Goal: Navigation & Orientation: Go to known website

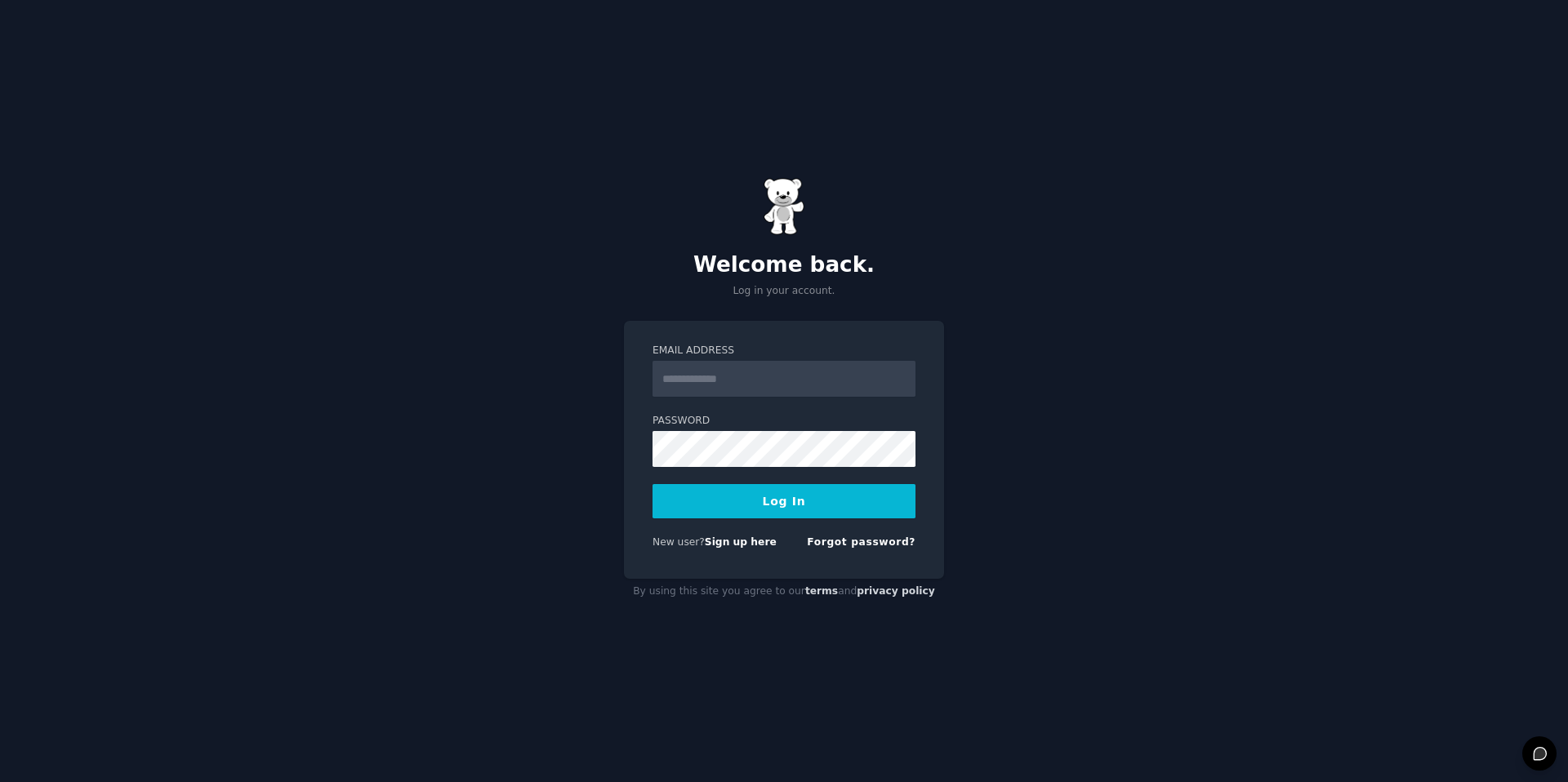
click at [715, 386] on input "Email Address" at bounding box center [784, 378] width 263 height 36
click at [0, 781] on com-1password-button at bounding box center [0, 782] width 0 height 0
click at [726, 381] on input "Email Address" at bounding box center [784, 378] width 263 height 36
type input "**********"
